Goal: Information Seeking & Learning: Learn about a topic

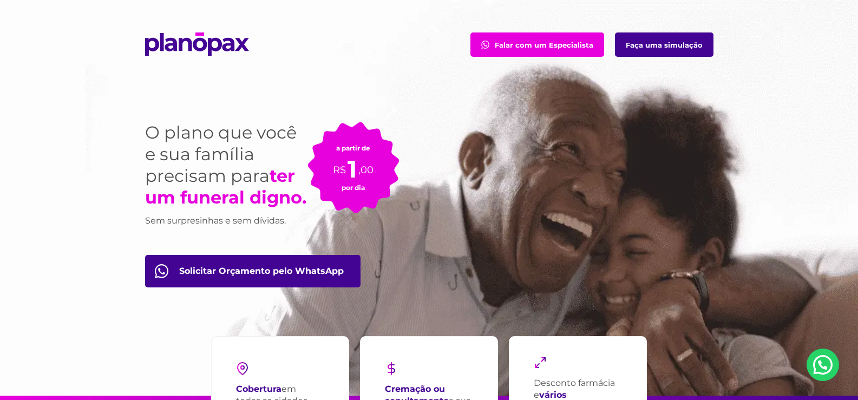
click at [336, 149] on small "a partir de" at bounding box center [353, 148] width 34 height 8
drag, startPoint x: 336, startPoint y: 149, endPoint x: 364, endPoint y: 188, distance: 48.1
click at [364, 188] on div "a partir de R$ 1 ,00 por dia" at bounding box center [354, 168] width 92 height 92
click at [364, 188] on small "por dia" at bounding box center [353, 188] width 23 height 8
drag, startPoint x: 364, startPoint y: 188, endPoint x: 342, endPoint y: 148, distance: 46.1
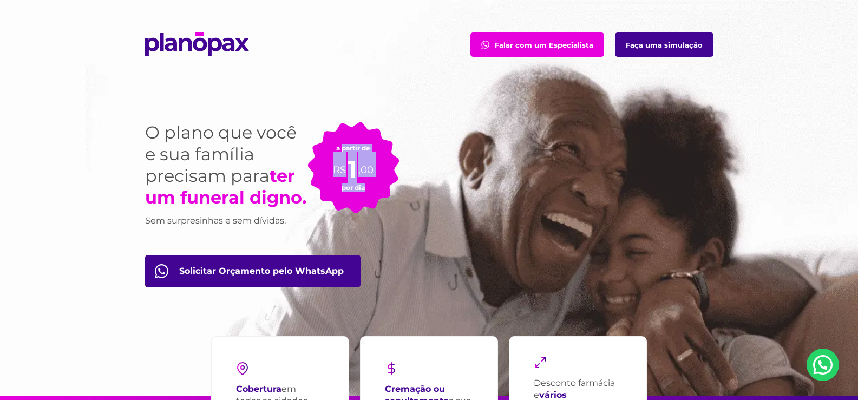
click at [342, 148] on div "a partir de R$ 1 ,00 por dia" at bounding box center [354, 168] width 92 height 92
click at [337, 145] on small "a partir de" at bounding box center [353, 148] width 34 height 8
drag, startPoint x: 337, startPoint y: 145, endPoint x: 365, endPoint y: 186, distance: 49.4
click at [365, 186] on div "a partir de R$ 1 ,00 por dia" at bounding box center [354, 168] width 92 height 92
click at [365, 186] on small "por dia" at bounding box center [353, 188] width 23 height 8
